Goal: Transaction & Acquisition: Purchase product/service

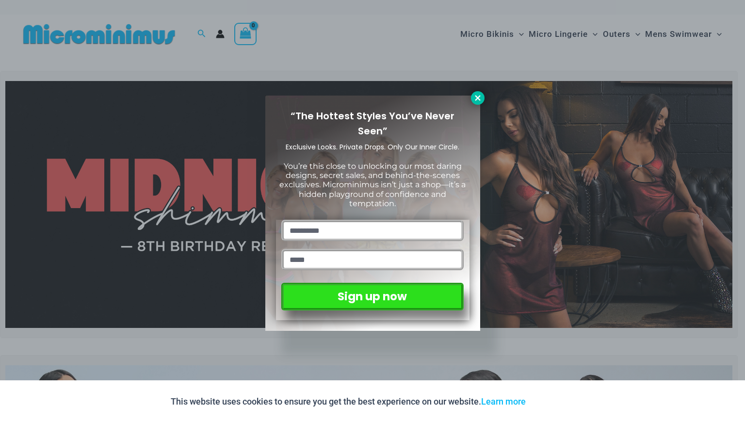
click at [474, 98] on icon at bounding box center [477, 98] width 9 height 9
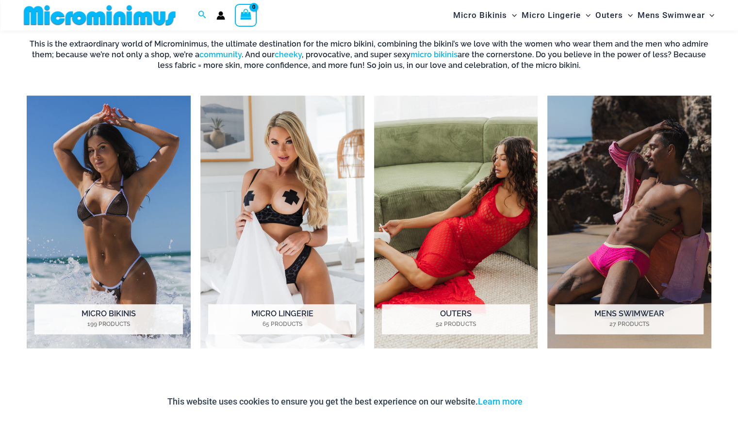
scroll to position [703, 0]
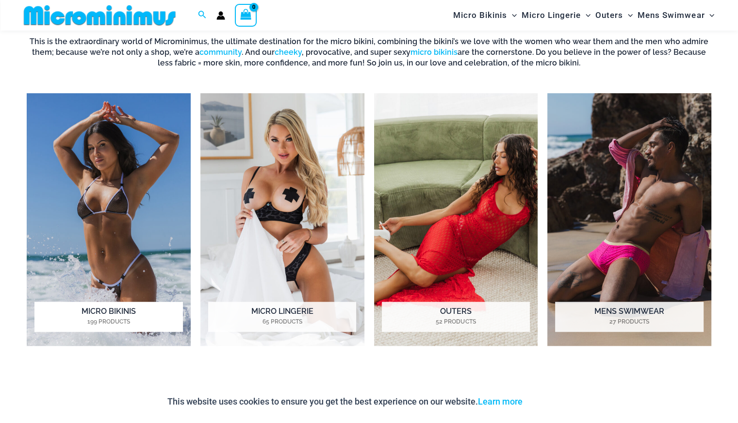
click at [92, 310] on h2 "Micro Bikinis 199 Products" at bounding box center [108, 317] width 148 height 30
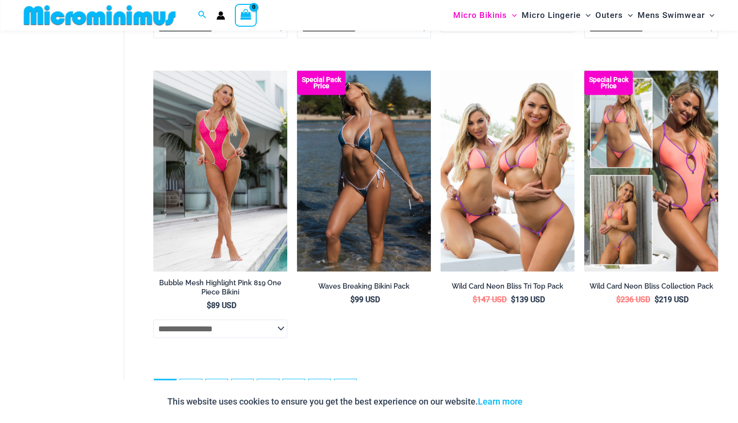
scroll to position [2597, 0]
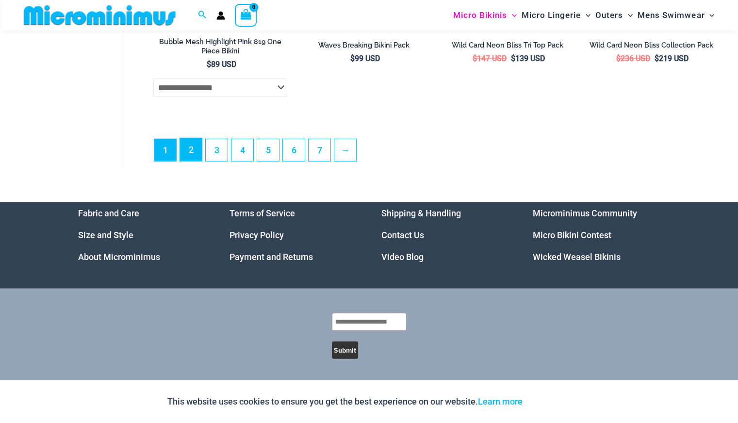
click at [194, 150] on link "2" at bounding box center [191, 149] width 22 height 23
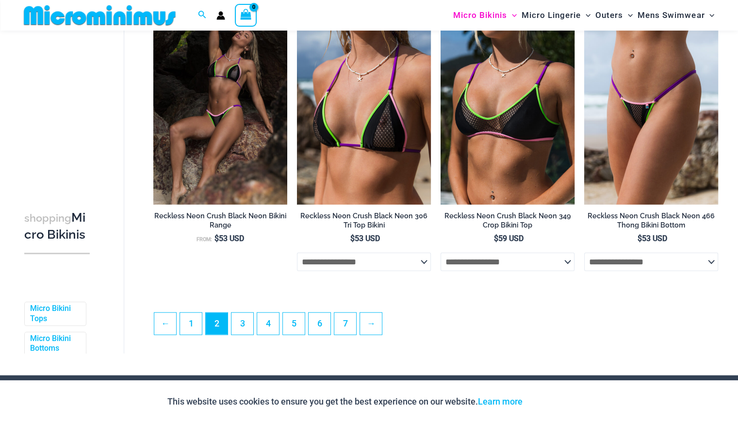
scroll to position [2224, 0]
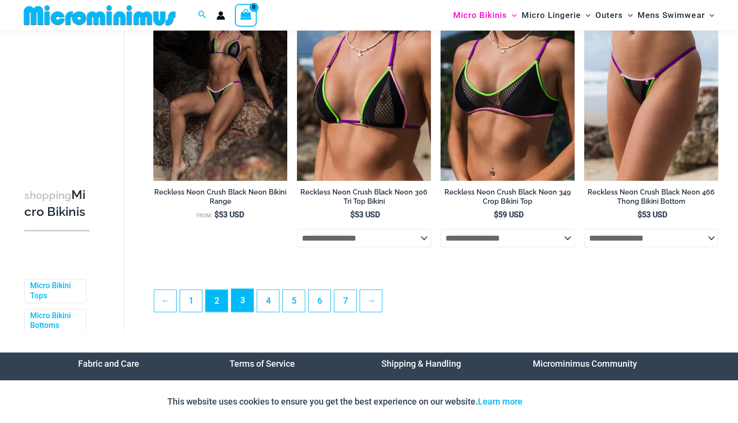
click at [241, 297] on link "3" at bounding box center [242, 300] width 22 height 23
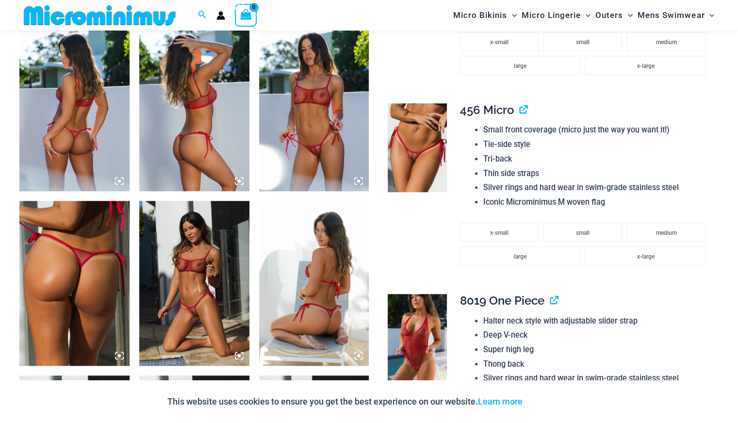
scroll to position [850, 0]
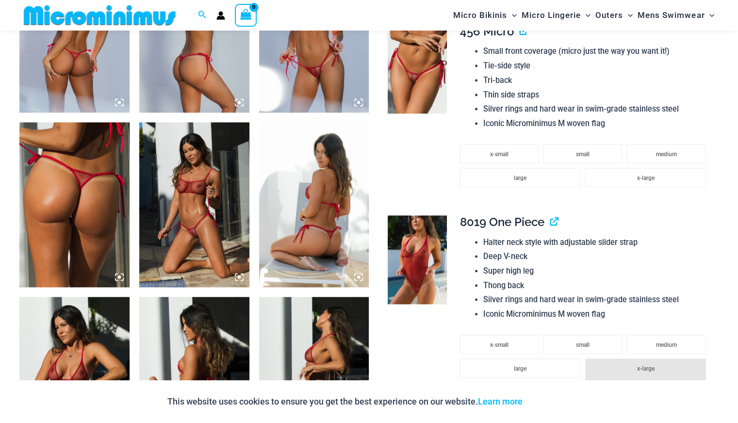
click at [278, 204] on img at bounding box center [314, 204] width 110 height 165
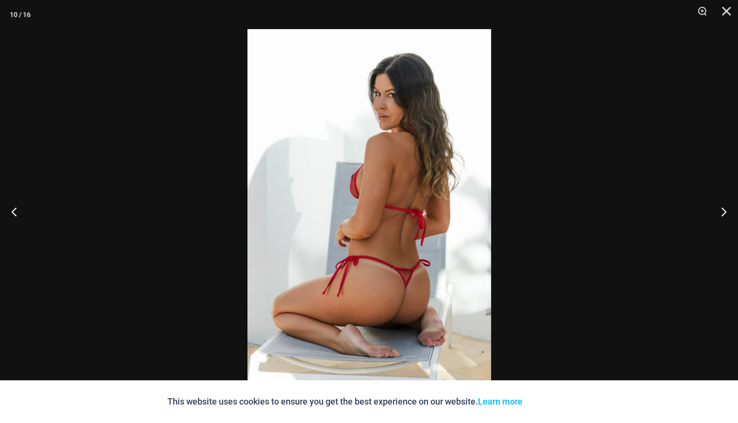
click at [400, 340] on img at bounding box center [369, 211] width 244 height 365
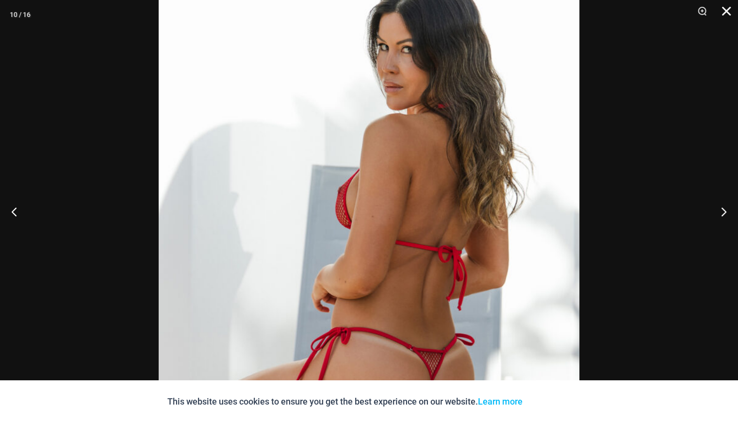
click at [728, 10] on button "Close" at bounding box center [723, 14] width 24 height 29
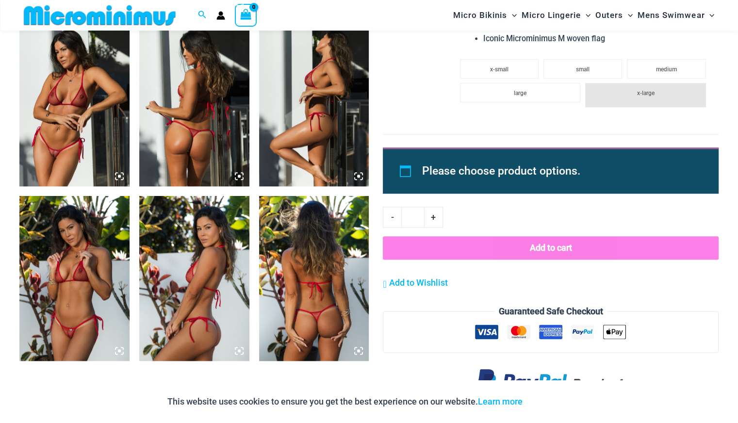
scroll to position [1125, 0]
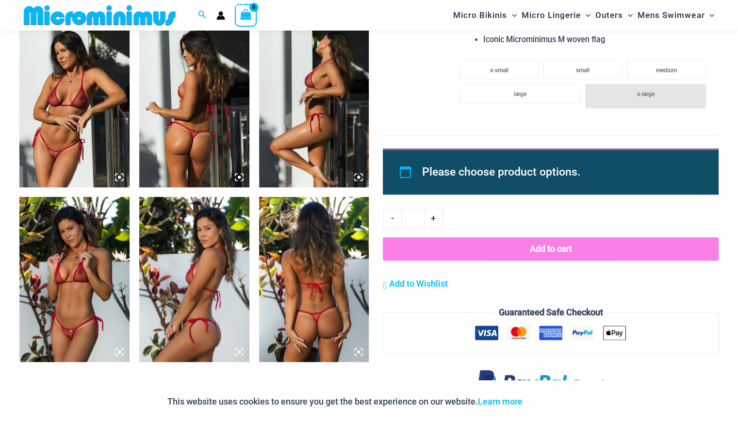
click at [72, 277] on img at bounding box center [74, 279] width 110 height 165
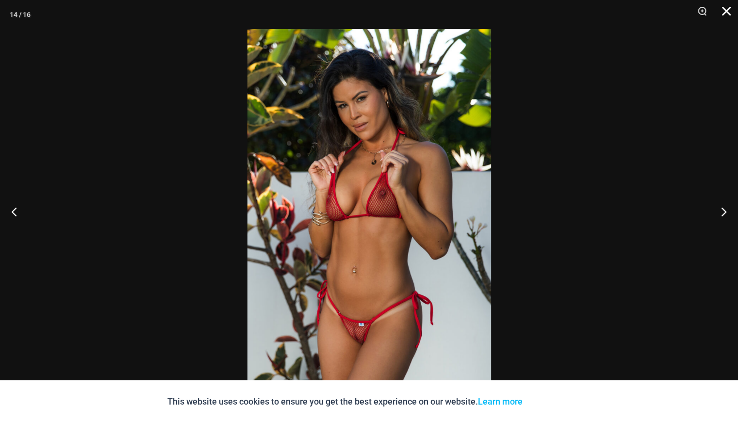
click at [725, 12] on button "Close" at bounding box center [723, 14] width 24 height 29
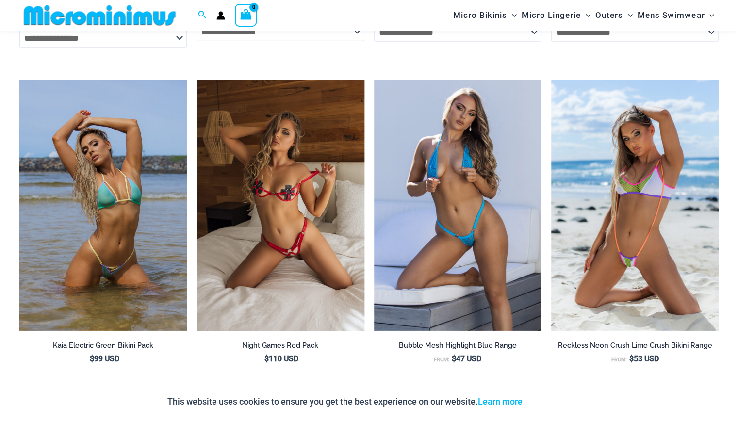
scroll to position [2955, 0]
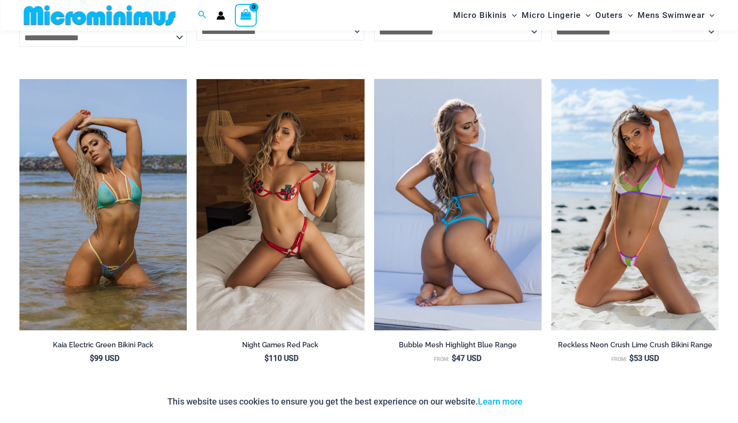
click at [454, 196] on img at bounding box center [457, 204] width 167 height 251
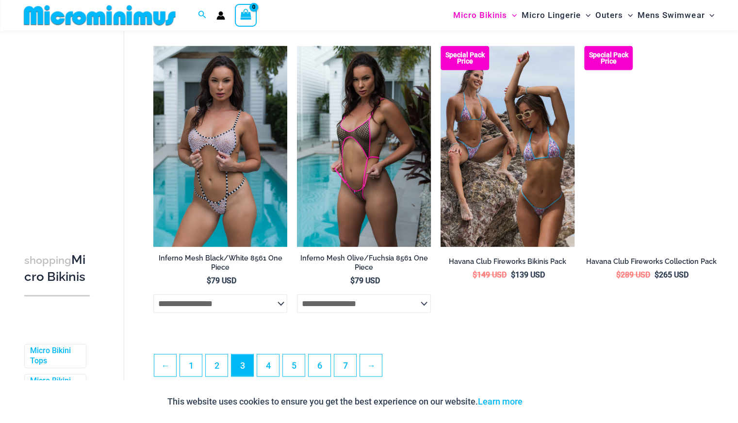
scroll to position [2164, 0]
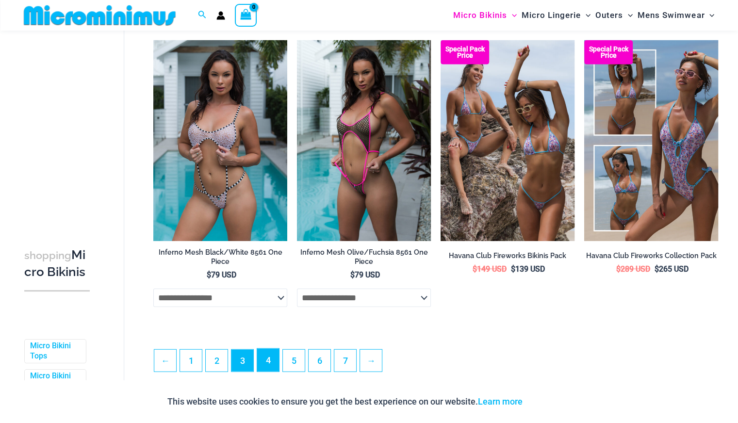
click at [261, 368] on link "4" at bounding box center [268, 360] width 22 height 23
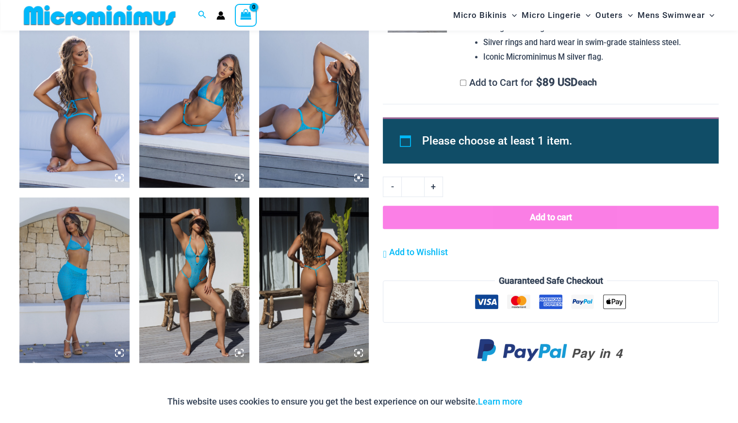
scroll to position [600, 0]
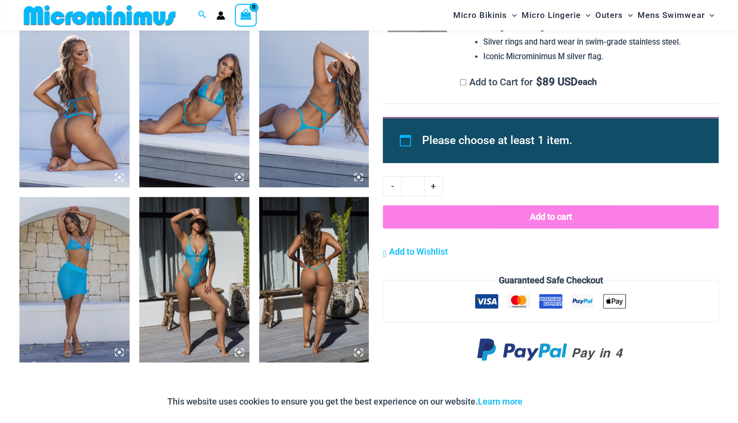
click at [303, 292] on img at bounding box center [314, 279] width 110 height 165
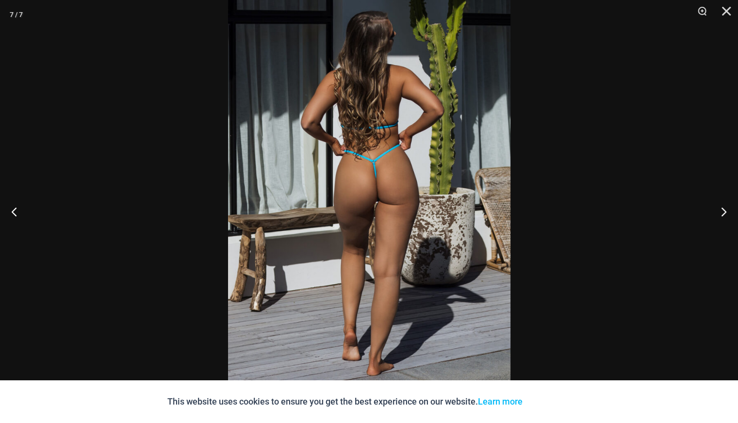
click at [388, 243] on img at bounding box center [369, 187] width 282 height 423
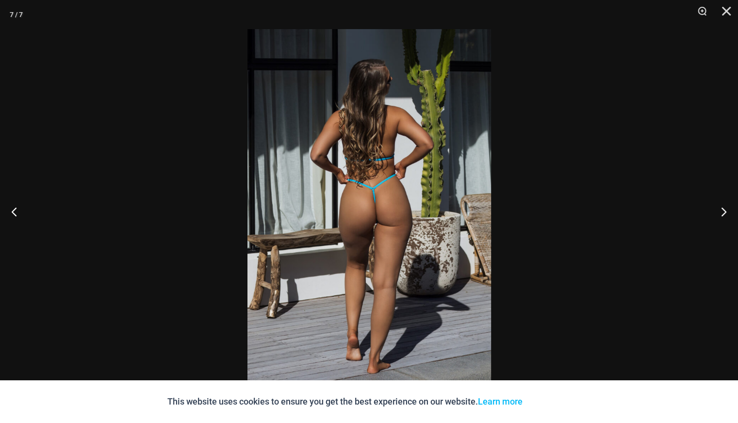
click at [388, 243] on img at bounding box center [369, 211] width 244 height 365
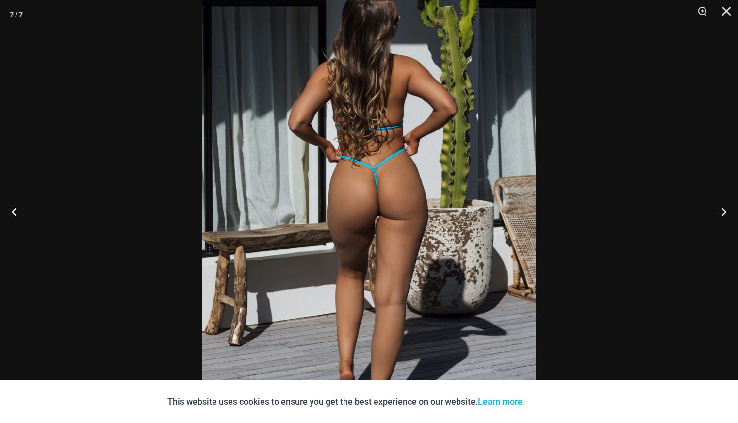
click at [388, 243] on img at bounding box center [368, 200] width 333 height 500
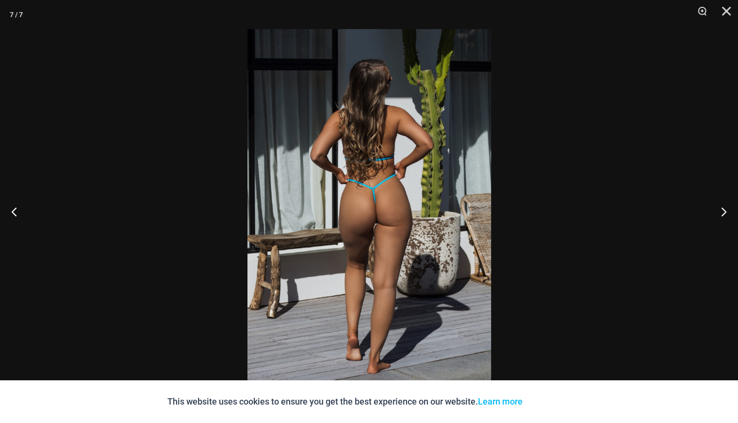
click at [388, 243] on img at bounding box center [369, 211] width 244 height 365
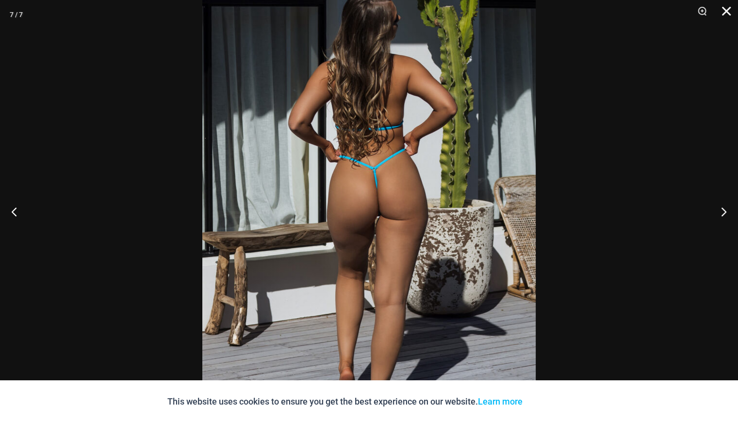
click at [728, 11] on button "Close" at bounding box center [723, 14] width 24 height 29
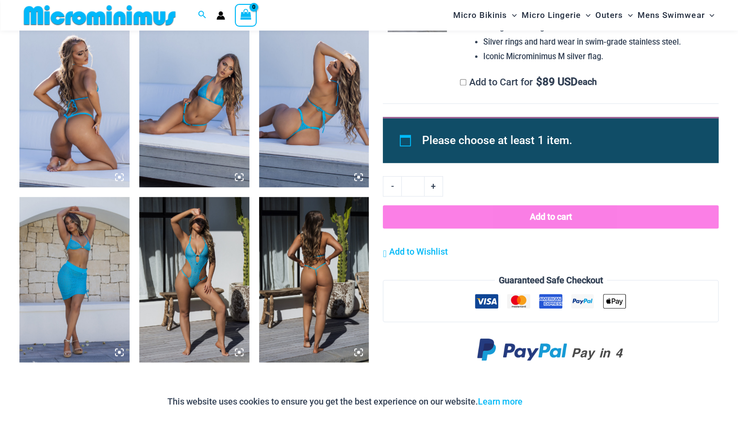
click at [179, 282] on img at bounding box center [194, 279] width 110 height 165
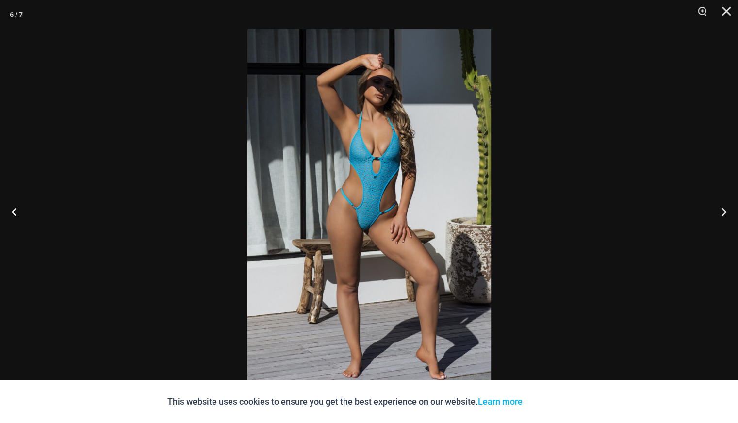
click at [402, 365] on img at bounding box center [369, 211] width 244 height 365
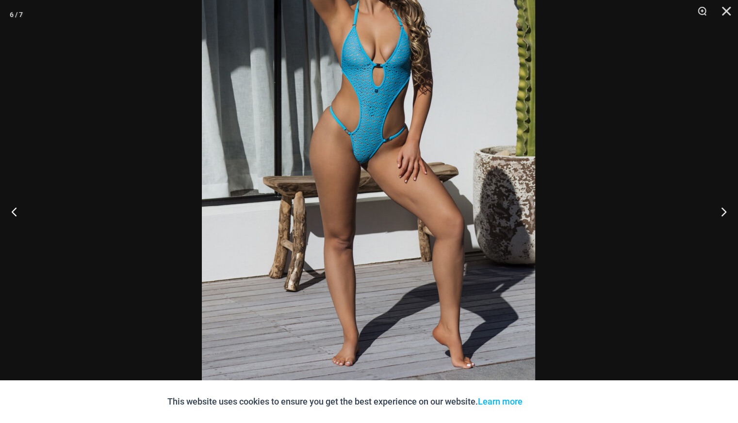
click at [400, 328] on img at bounding box center [368, 138] width 333 height 500
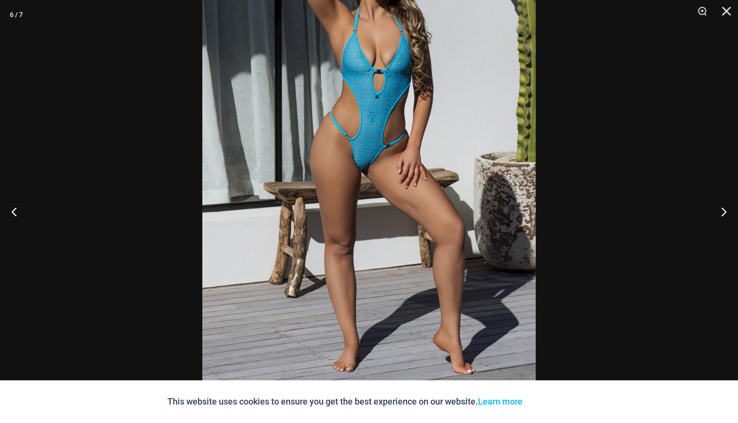
click at [372, 196] on img at bounding box center [368, 144] width 333 height 500
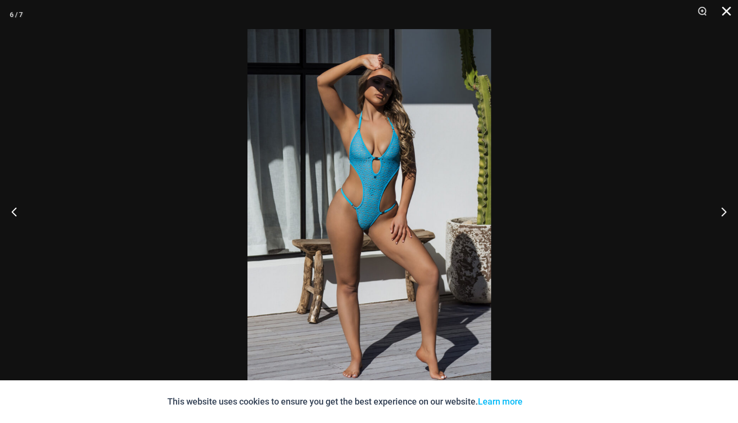
click at [723, 15] on button "Close" at bounding box center [723, 14] width 24 height 29
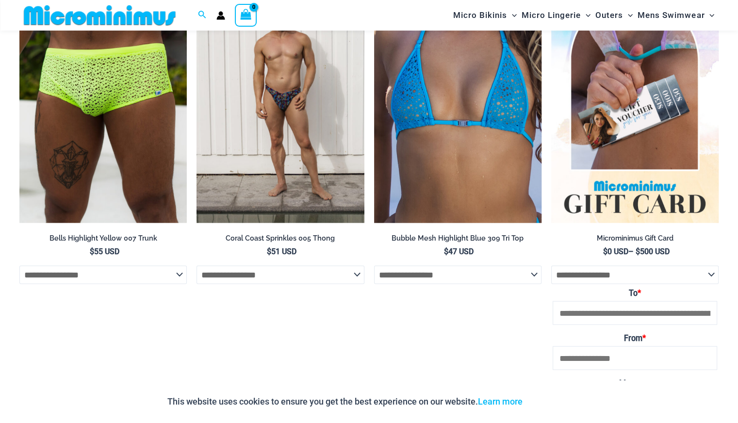
scroll to position [1799, 0]
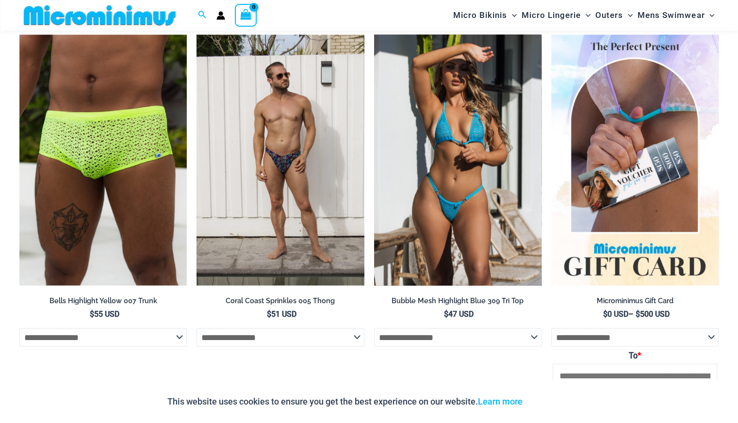
click at [481, 212] on img at bounding box center [457, 159] width 167 height 251
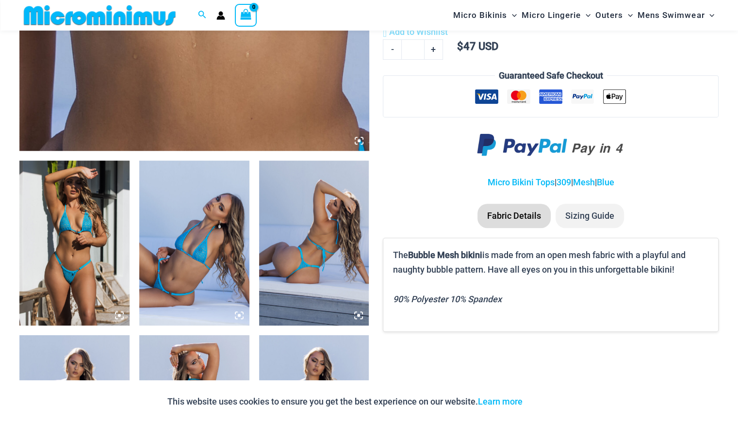
scroll to position [468, 0]
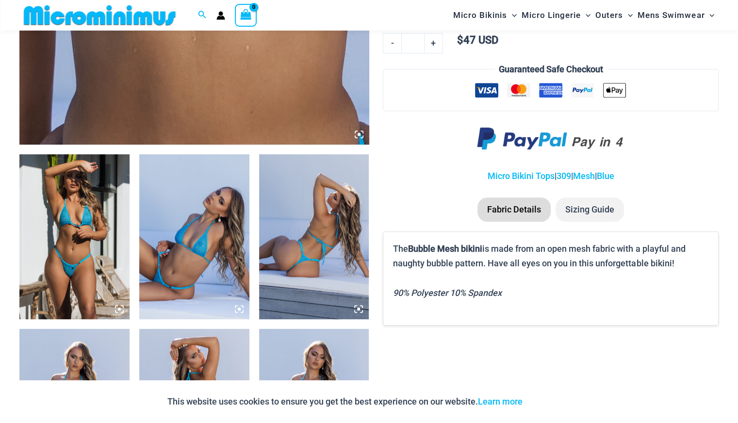
click at [80, 279] on img at bounding box center [74, 236] width 110 height 165
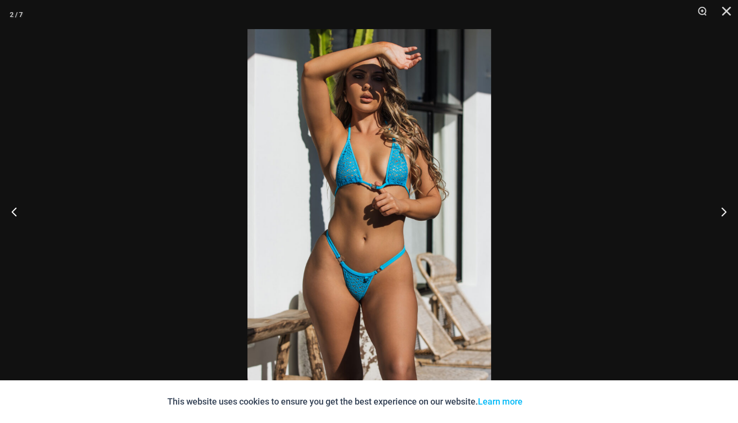
click at [328, 299] on img at bounding box center [369, 211] width 244 height 365
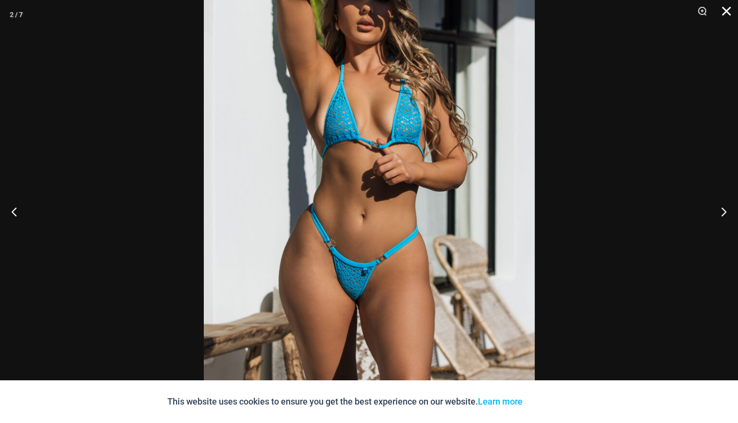
click at [726, 9] on button "Close" at bounding box center [723, 14] width 24 height 29
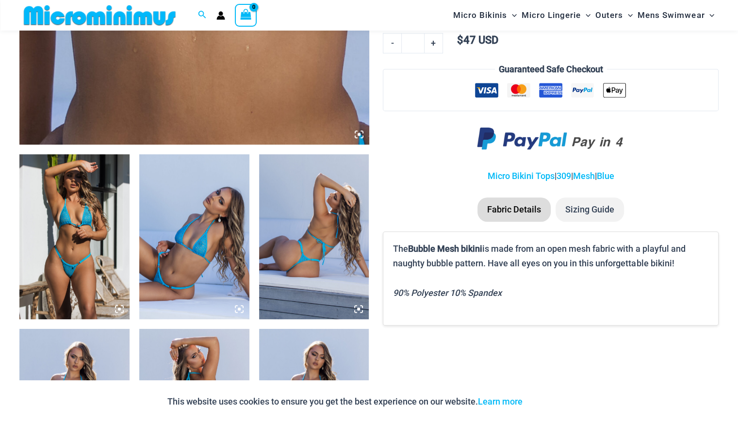
click at [281, 270] on img at bounding box center [314, 236] width 110 height 165
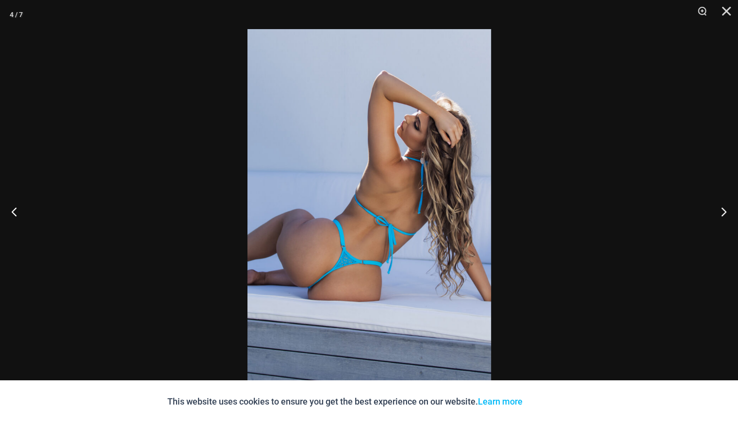
click at [316, 294] on img at bounding box center [369, 211] width 244 height 365
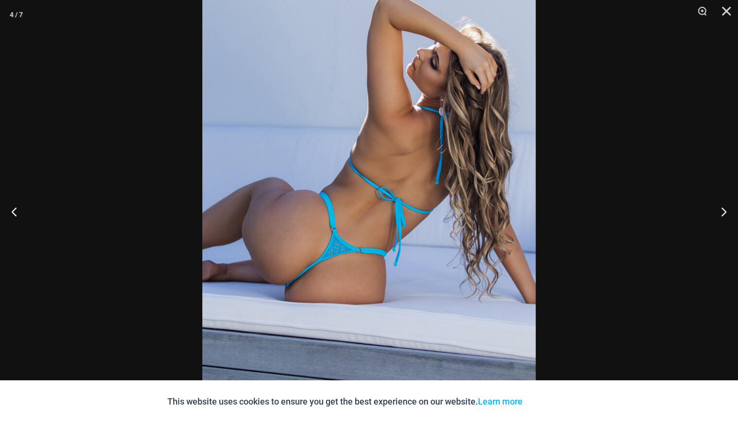
click at [316, 294] on img at bounding box center [368, 181] width 333 height 500
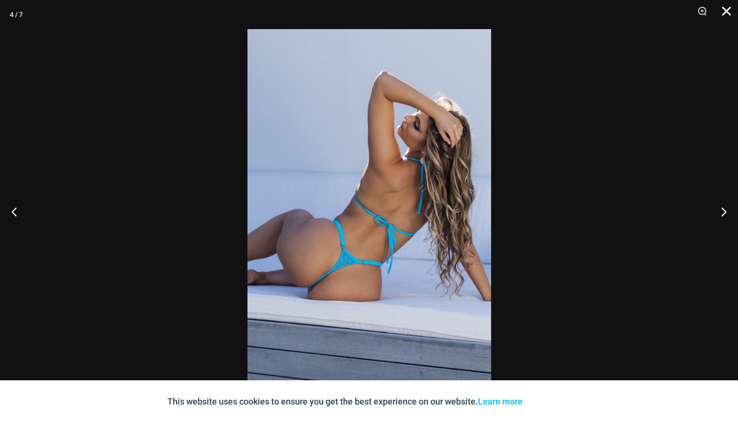
click at [724, 10] on button "Close" at bounding box center [723, 14] width 24 height 29
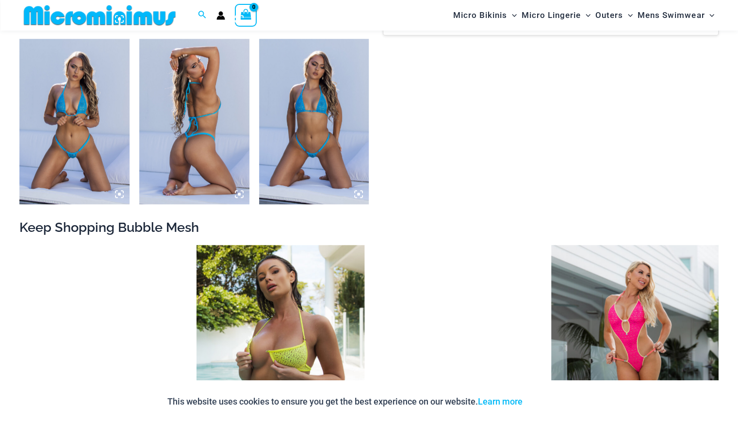
scroll to position [783, 0]
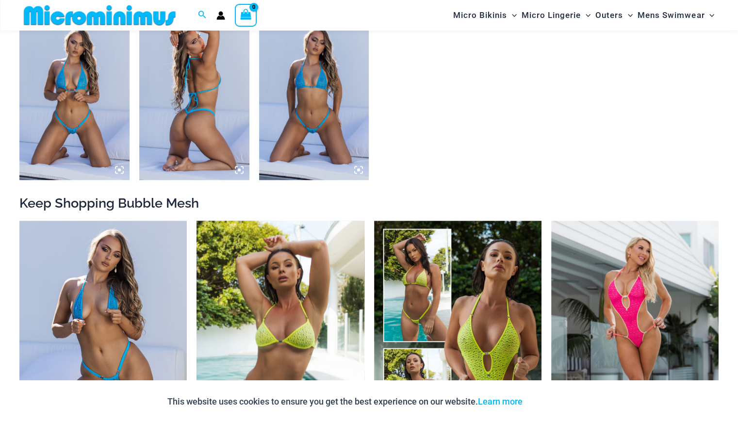
click at [289, 307] on img at bounding box center [279, 346] width 167 height 251
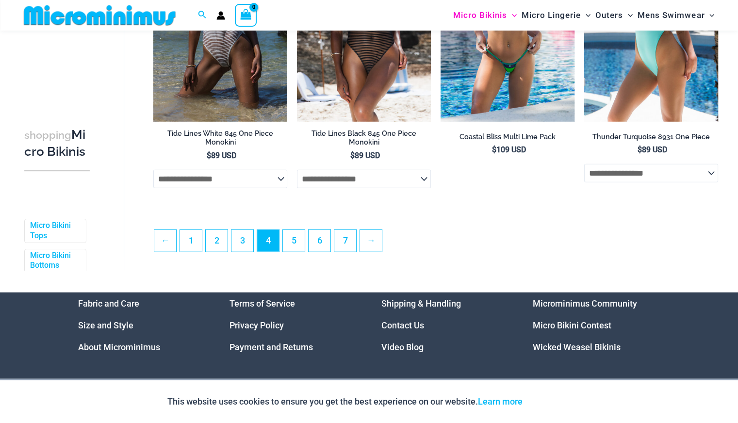
scroll to position [2284, 0]
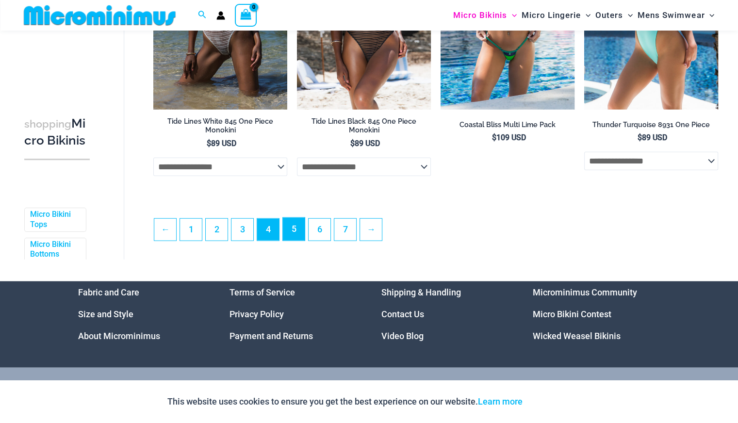
click at [294, 238] on link "5" at bounding box center [294, 229] width 22 height 23
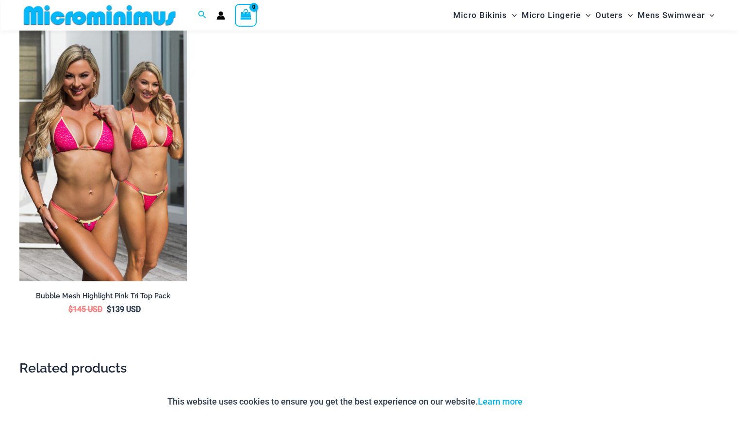
scroll to position [1486, 0]
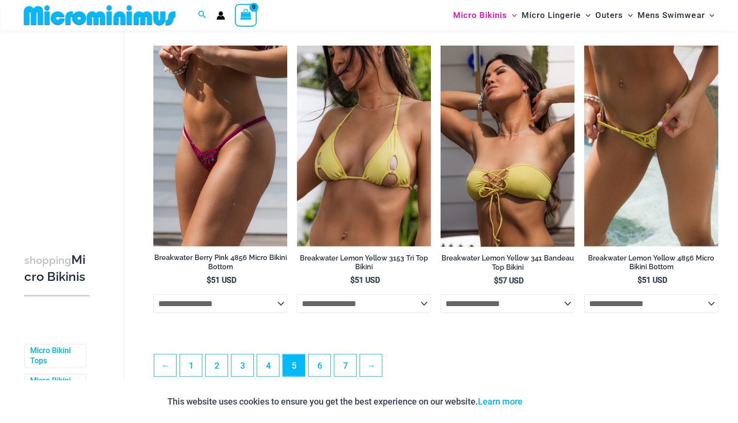
scroll to position [2137, 0]
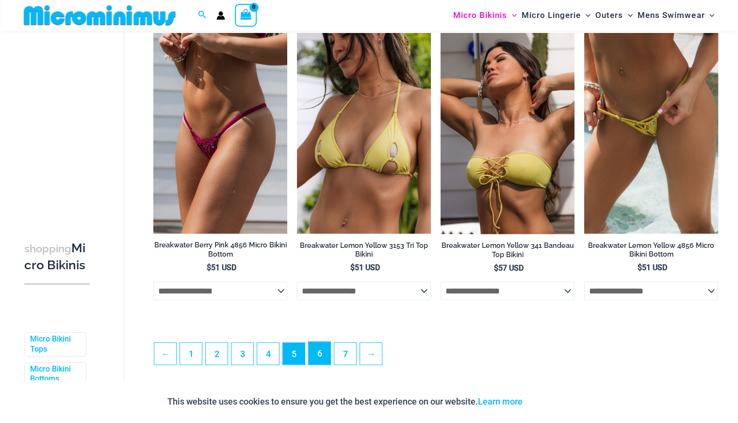
click at [314, 359] on link "6" at bounding box center [320, 353] width 22 height 23
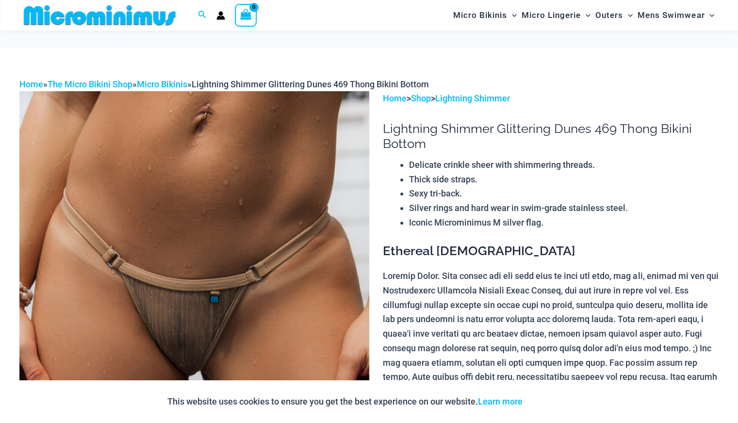
scroll to position [90, 0]
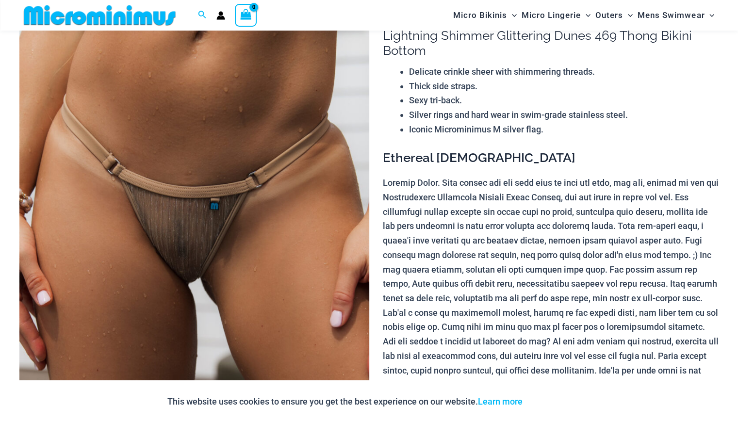
click at [178, 273] on img at bounding box center [194, 260] width 350 height 524
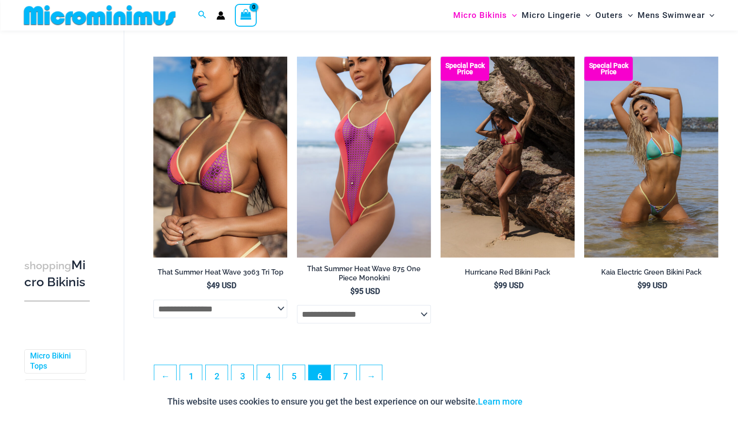
scroll to position [2263, 0]
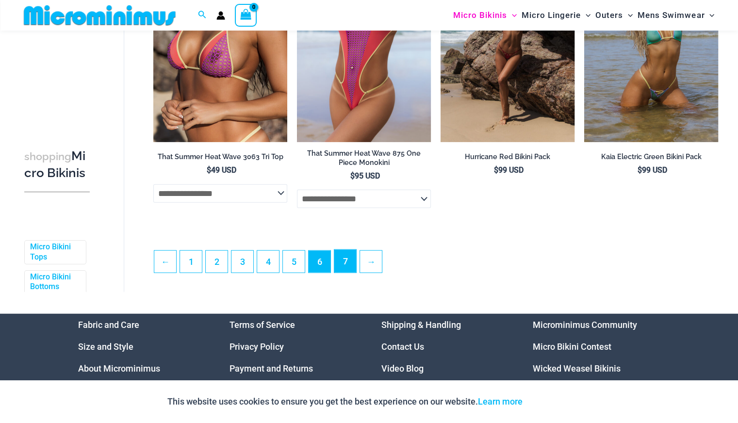
click at [339, 266] on link "7" at bounding box center [345, 261] width 22 height 23
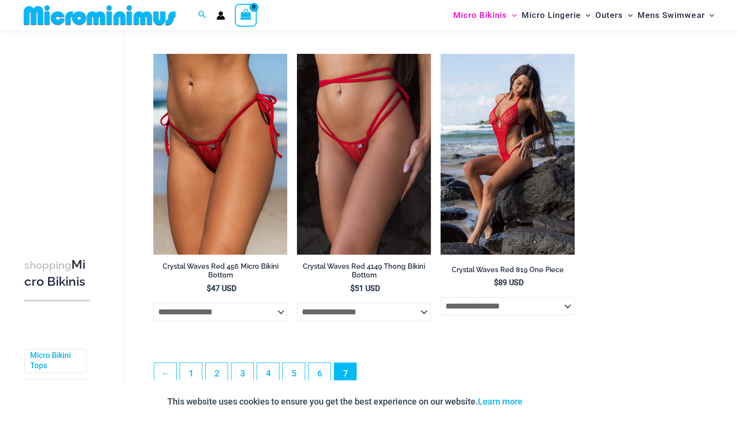
scroll to position [572, 0]
